Goal: Information Seeking & Learning: Learn about a topic

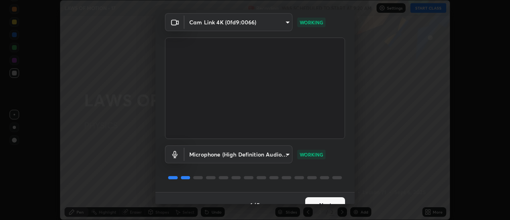
scroll to position [42, 0]
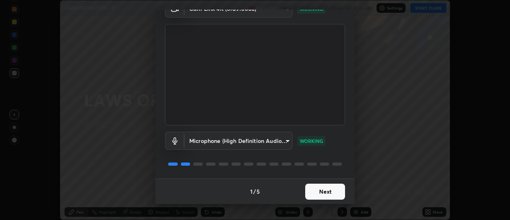
click at [324, 198] on button "Next" at bounding box center [325, 191] width 40 height 16
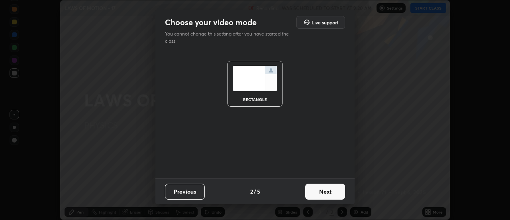
click at [326, 190] on button "Next" at bounding box center [325, 191] width 40 height 16
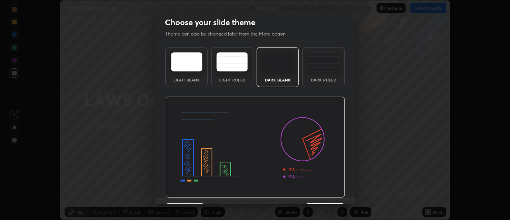
scroll to position [20, 0]
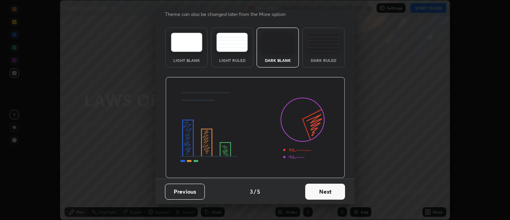
click at [325, 189] on button "Next" at bounding box center [325, 191] width 40 height 16
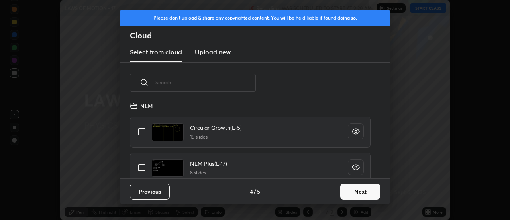
scroll to position [457, 0]
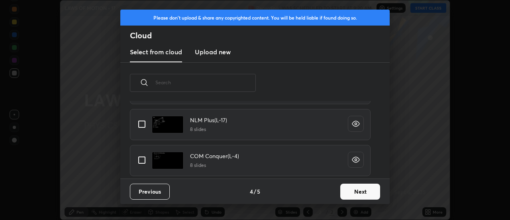
click at [143, 123] on input "grid" at bounding box center [142, 124] width 17 height 17
checkbox input "true"
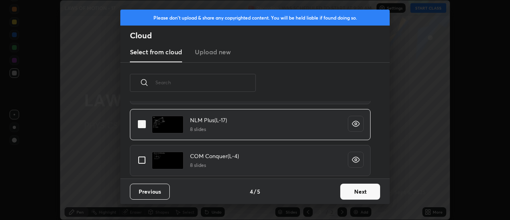
click at [354, 187] on button "Next" at bounding box center [360, 191] width 40 height 16
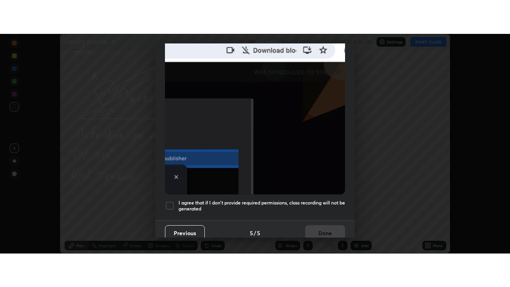
scroll to position [205, 0]
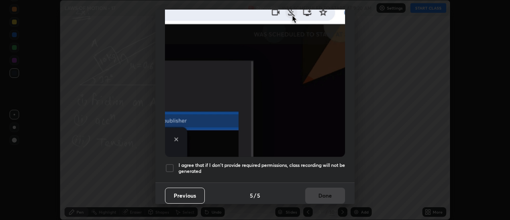
click at [171, 165] on div at bounding box center [170, 168] width 10 height 10
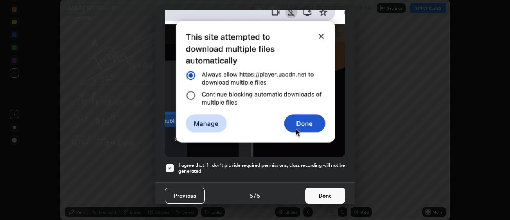
click at [316, 189] on button "Done" at bounding box center [325, 195] width 40 height 16
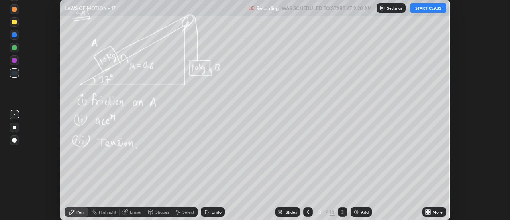
click at [307, 212] on icon at bounding box center [308, 212] width 6 height 6
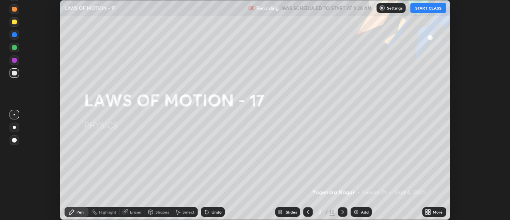
click at [429, 6] on button "START CLASS" at bounding box center [429, 8] width 36 height 10
click at [430, 212] on icon at bounding box center [430, 213] width 2 height 2
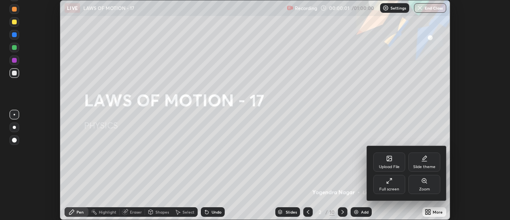
click at [398, 187] on div "Full screen" at bounding box center [390, 189] width 20 height 4
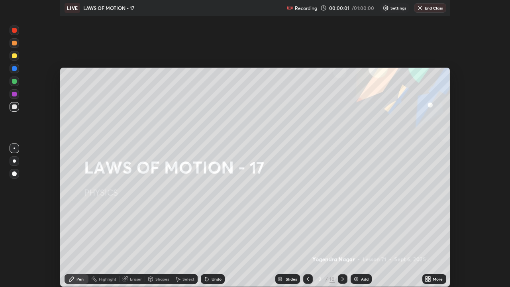
scroll to position [287, 510]
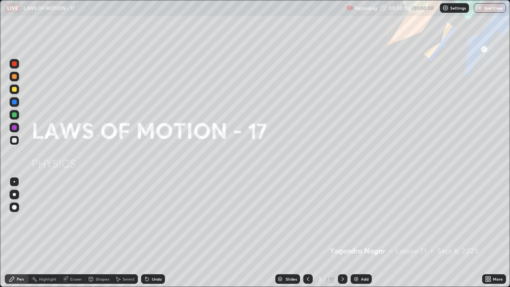
click at [360, 219] on div "Add" at bounding box center [361, 279] width 21 height 10
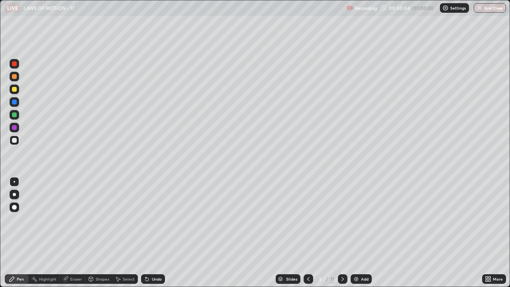
click at [17, 195] on div at bounding box center [15, 195] width 10 height 10
click at [155, 219] on div "Undo" at bounding box center [157, 279] width 10 height 4
click at [365, 219] on div "Add" at bounding box center [365, 279] width 8 height 4
click at [157, 219] on div "Undo" at bounding box center [157, 279] width 10 height 4
click at [157, 219] on div "Undo" at bounding box center [153, 279] width 24 height 10
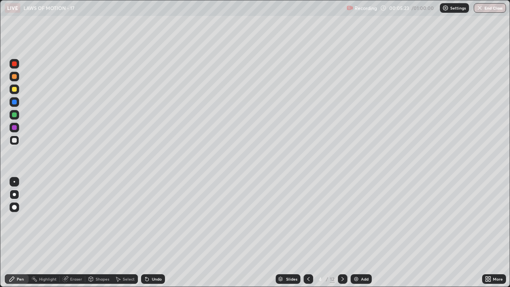
click at [342, 219] on icon at bounding box center [343, 279] width 2 height 4
click at [18, 91] on div at bounding box center [15, 90] width 10 height 10
click at [342, 219] on icon at bounding box center [343, 279] width 6 height 6
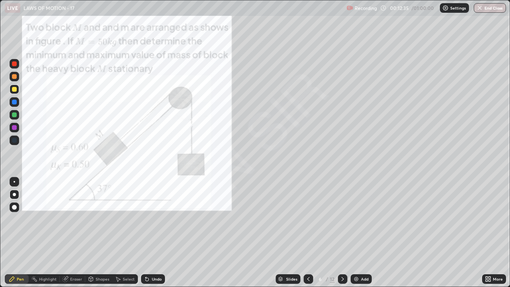
click at [17, 77] on div at bounding box center [15, 77] width 10 height 10
click at [305, 219] on div at bounding box center [309, 279] width 10 height 16
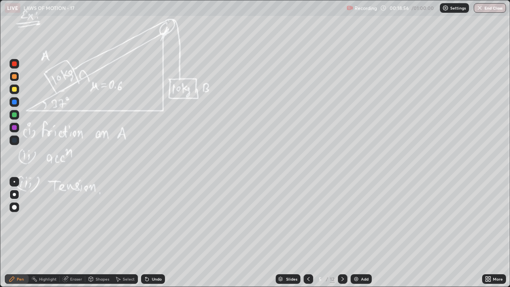
click at [342, 219] on icon at bounding box center [343, 279] width 2 height 4
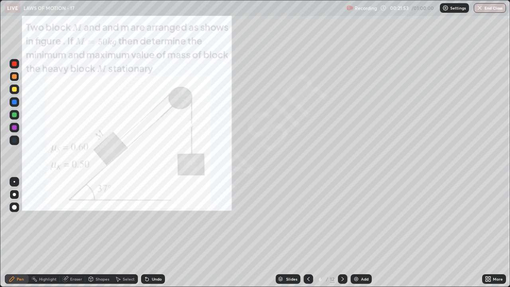
click at [342, 219] on icon at bounding box center [343, 279] width 6 height 6
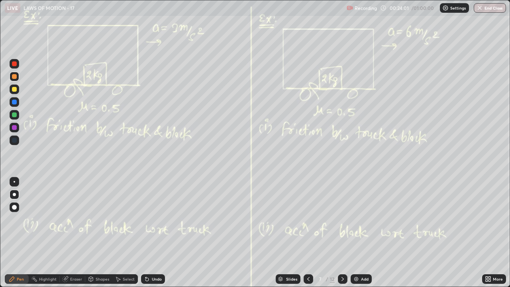
click at [162, 219] on div "Undo" at bounding box center [153, 279] width 24 height 10
click at [130, 219] on div "Select" at bounding box center [129, 279] width 12 height 4
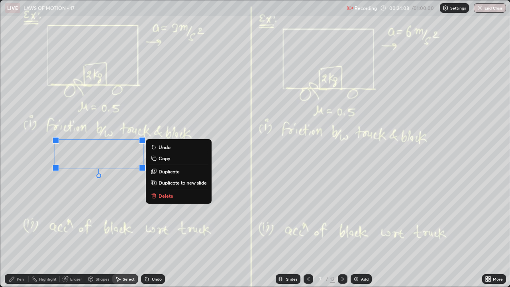
click at [222, 114] on div "0 ° Undo Copy Duplicate Duplicate to new slide Delete" at bounding box center [255, 143] width 510 height 286
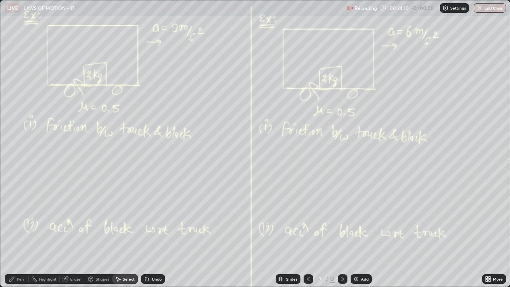
click at [17, 219] on div "Pen" at bounding box center [20, 279] width 7 height 4
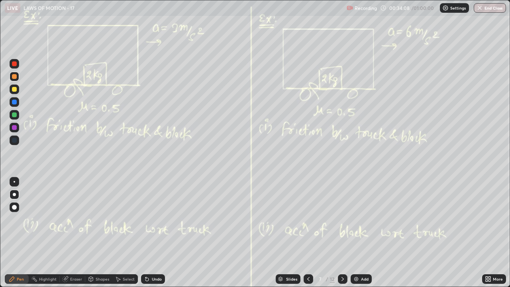
click at [342, 219] on icon at bounding box center [343, 279] width 6 height 6
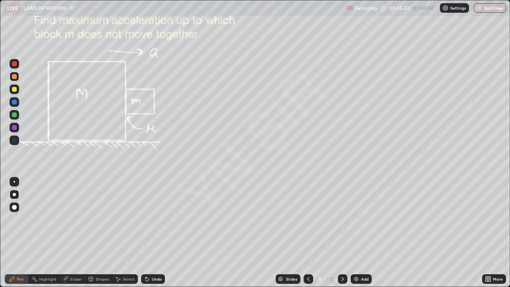
click at [75, 219] on div "Eraser" at bounding box center [76, 279] width 12 height 4
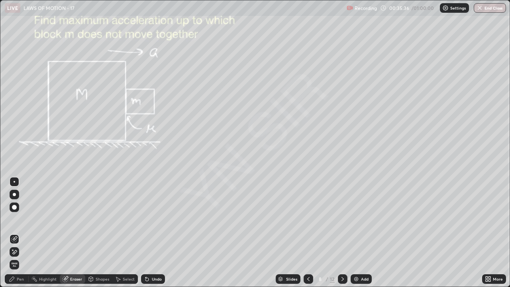
click at [21, 219] on div "Pen" at bounding box center [20, 279] width 7 height 4
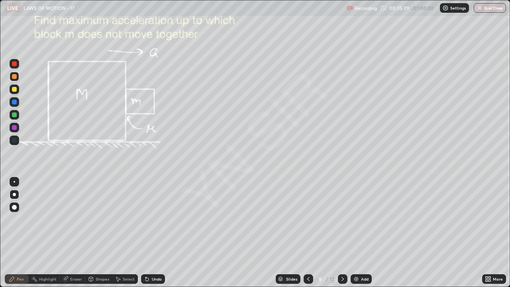
click at [77, 219] on div "Eraser" at bounding box center [76, 279] width 12 height 4
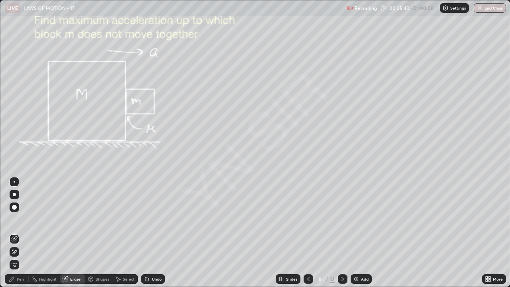
click at [15, 219] on icon at bounding box center [14, 252] width 6 height 7
click at [17, 219] on div "Pen" at bounding box center [20, 279] width 7 height 4
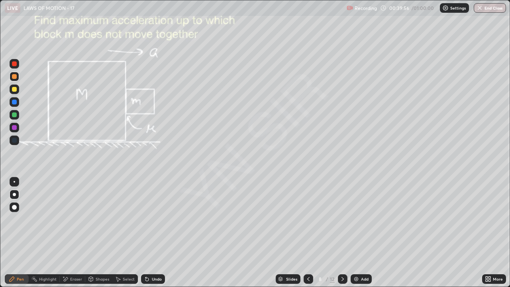
click at [342, 219] on icon at bounding box center [343, 279] width 6 height 6
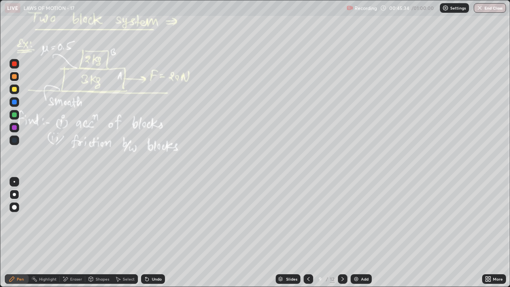
click at [163, 219] on div "Undo" at bounding box center [153, 279] width 24 height 10
click at [342, 219] on icon at bounding box center [343, 279] width 6 height 6
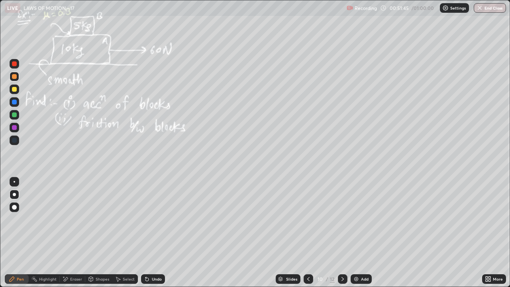
click at [132, 219] on div "Select" at bounding box center [125, 279] width 26 height 10
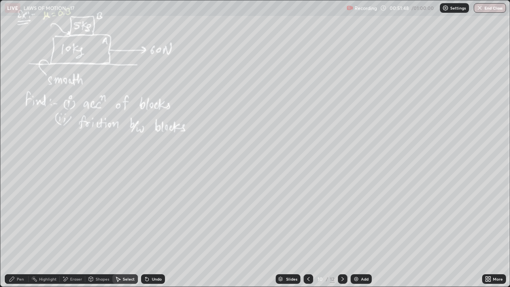
click at [21, 219] on div "Pen" at bounding box center [20, 279] width 7 height 4
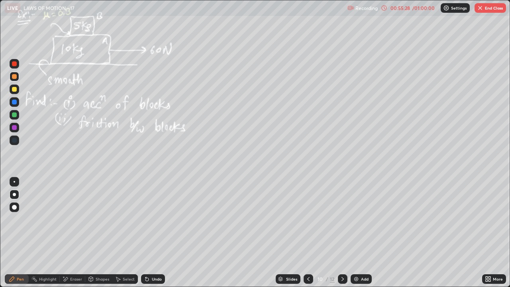
click at [308, 219] on icon at bounding box center [308, 279] width 6 height 6
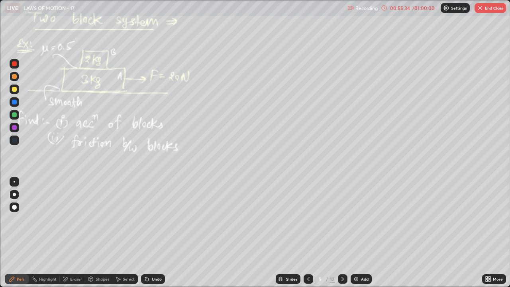
click at [342, 219] on icon at bounding box center [343, 279] width 6 height 6
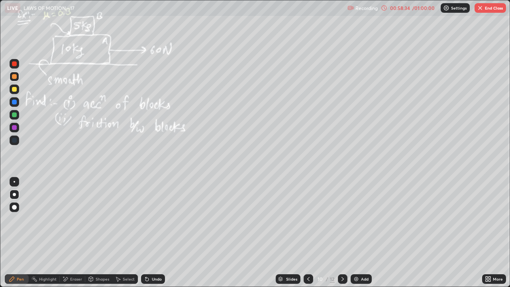
click at [308, 219] on icon at bounding box center [308, 279] width 2 height 4
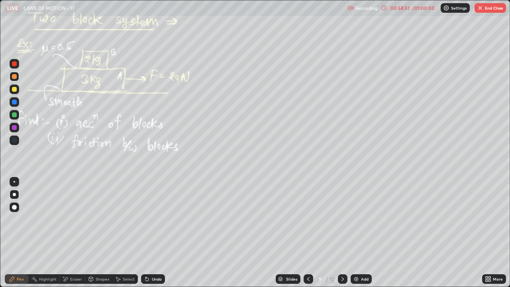
click at [341, 219] on icon at bounding box center [343, 279] width 6 height 6
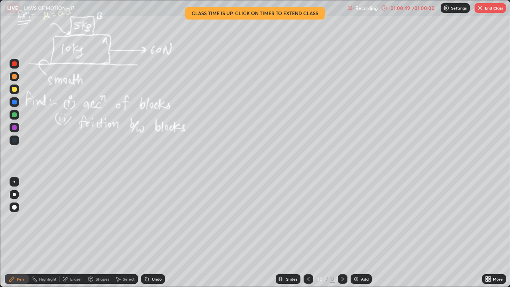
click at [307, 219] on icon at bounding box center [308, 279] width 6 height 6
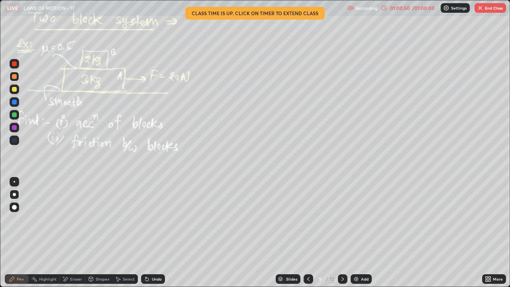
click at [308, 219] on icon at bounding box center [308, 279] width 6 height 6
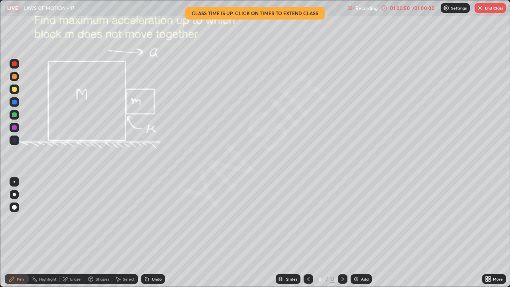
click at [308, 219] on icon at bounding box center [308, 279] width 6 height 6
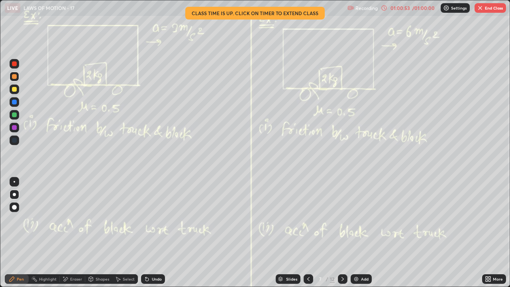
click at [342, 219] on icon at bounding box center [343, 279] width 6 height 6
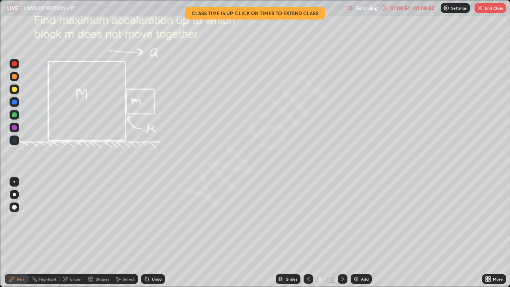
click at [342, 219] on icon at bounding box center [343, 279] width 6 height 6
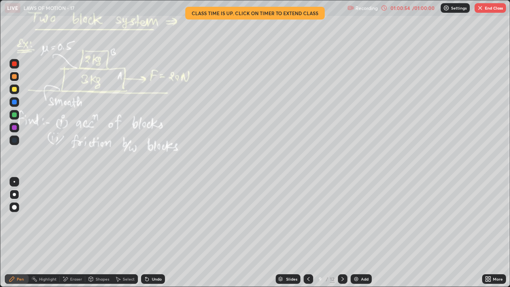
click at [343, 219] on icon at bounding box center [343, 279] width 2 height 4
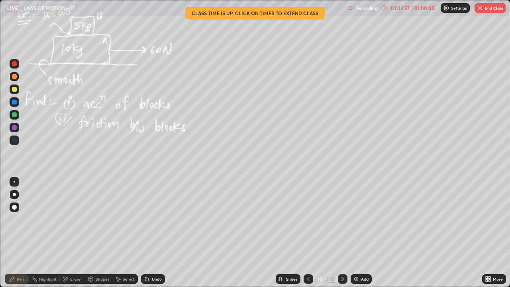
click at [479, 9] on img "button" at bounding box center [480, 8] width 6 height 6
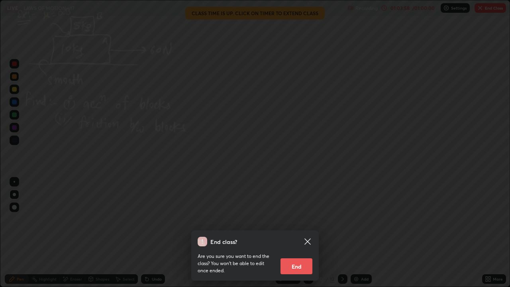
click at [300, 219] on button "End" at bounding box center [297, 266] width 32 height 16
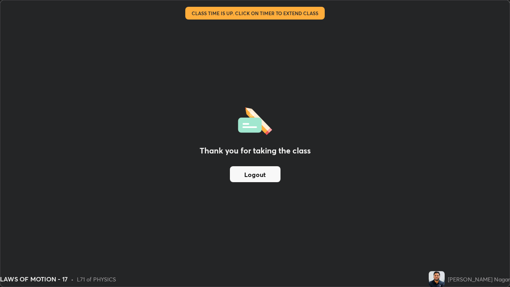
click at [255, 176] on button "Logout" at bounding box center [255, 174] width 51 height 16
click at [253, 176] on button "Logout" at bounding box center [255, 174] width 51 height 16
